Goal: Transaction & Acquisition: Purchase product/service

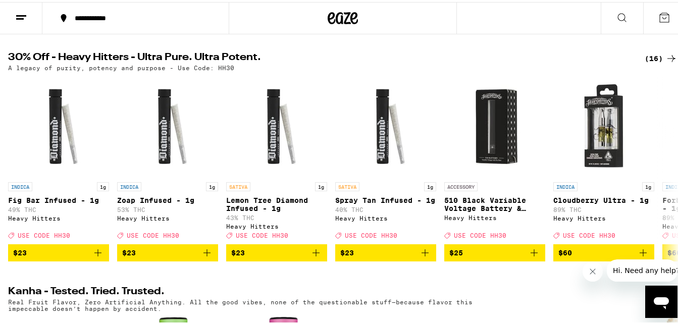
scroll to position [302, 0]
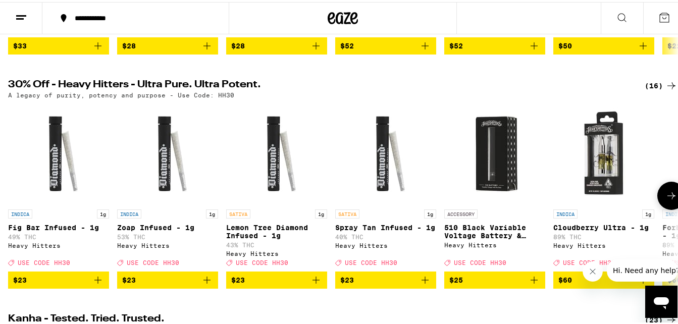
click at [666, 200] on icon at bounding box center [672, 194] width 12 height 12
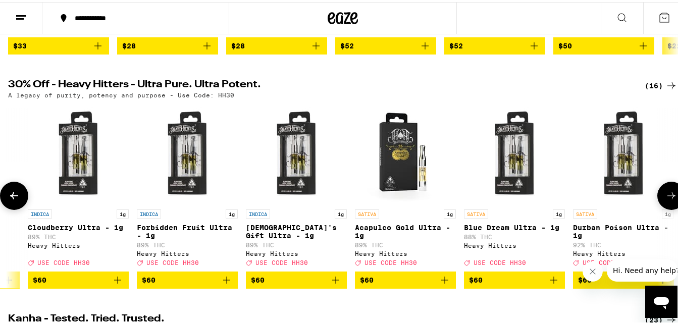
scroll to position [0, 552]
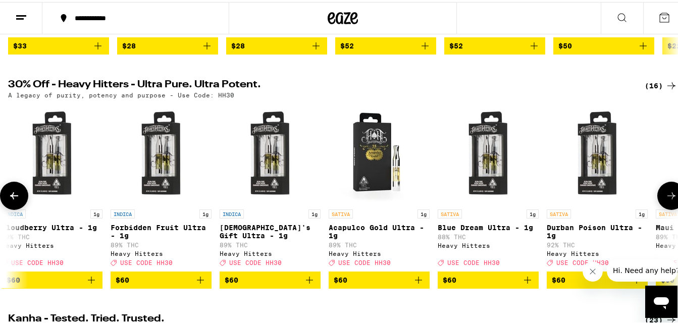
click at [666, 200] on icon at bounding box center [672, 194] width 12 height 12
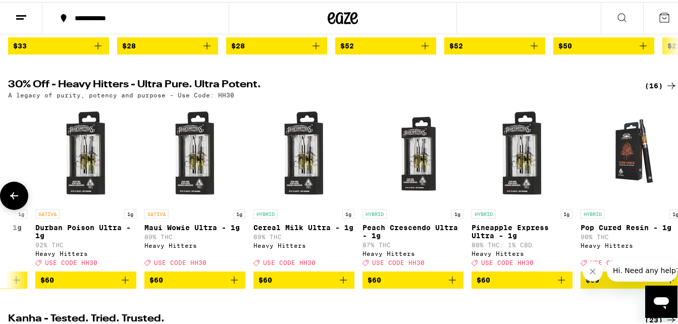
scroll to position [0, 1083]
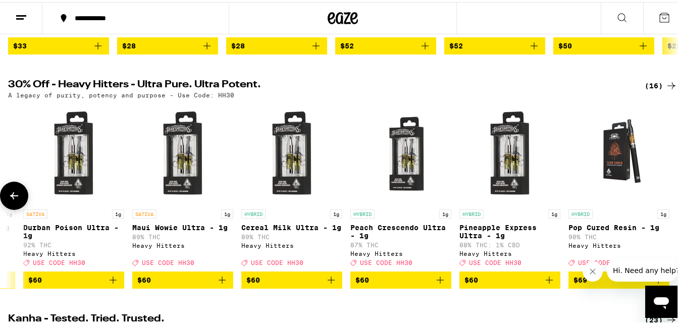
click at [13, 197] on icon at bounding box center [14, 193] width 8 height 7
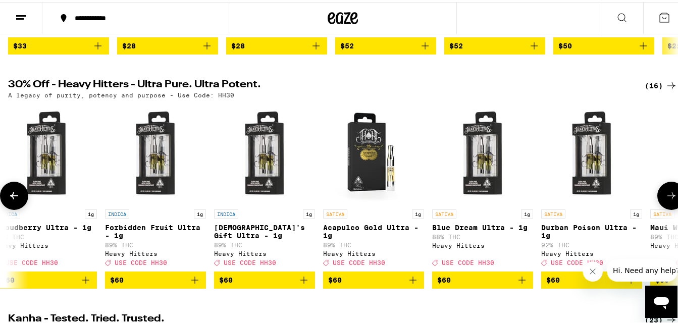
scroll to position [0, 531]
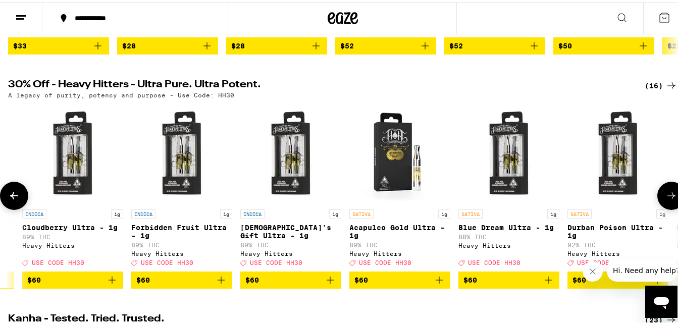
click at [13, 197] on icon at bounding box center [14, 193] width 8 height 7
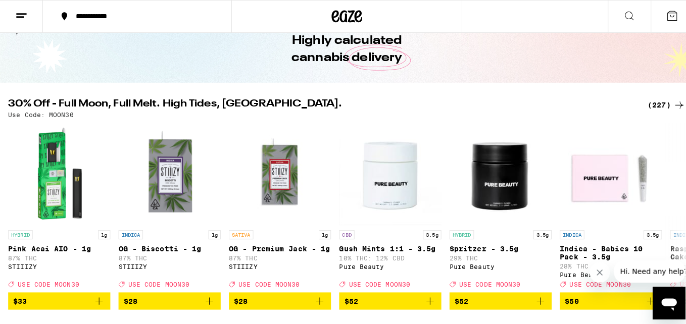
scroll to position [0, 0]
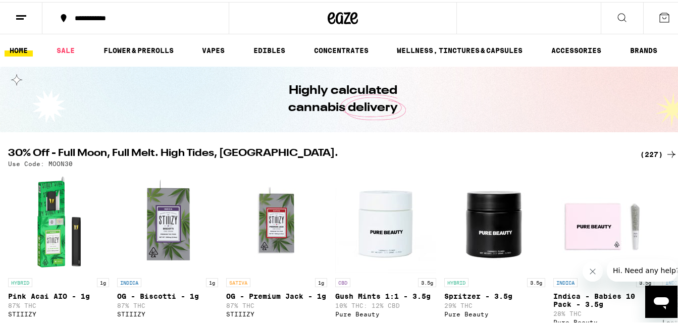
click at [25, 18] on icon at bounding box center [21, 16] width 12 height 12
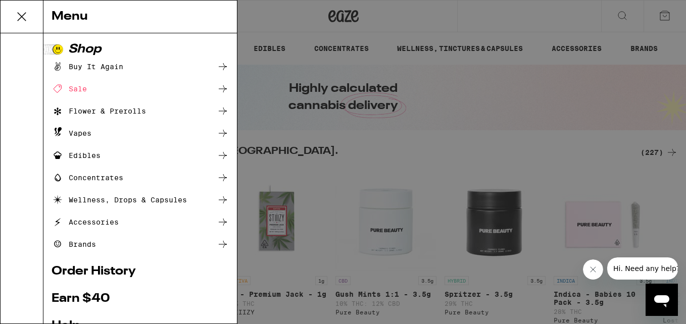
click at [27, 24] on icon at bounding box center [22, 17] width 20 height 20
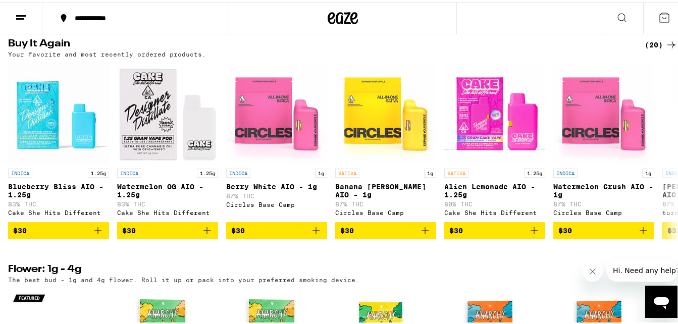
scroll to position [1061, 0]
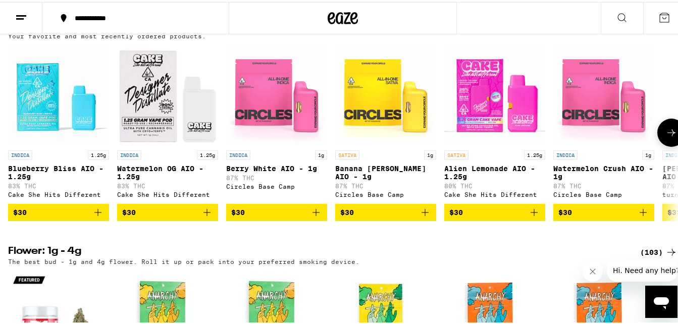
click at [666, 137] on icon at bounding box center [672, 131] width 12 height 12
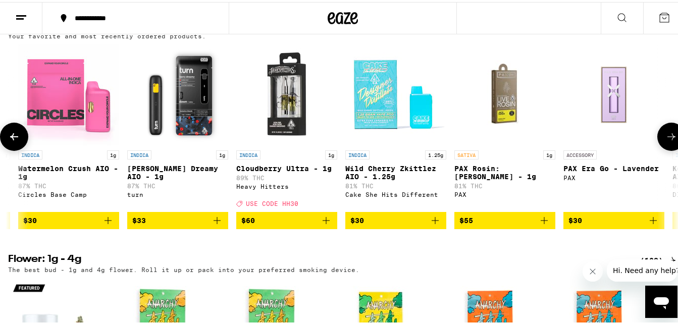
scroll to position [0, 552]
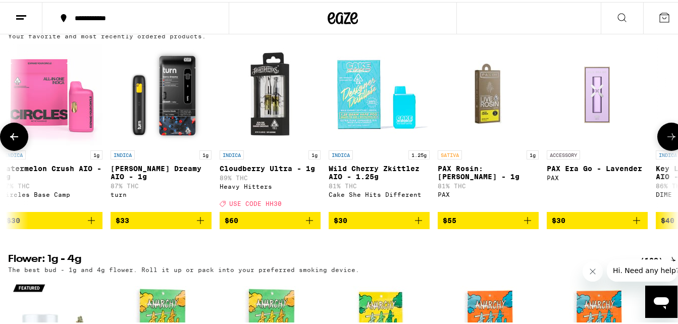
click at [666, 141] on icon at bounding box center [672, 135] width 12 height 12
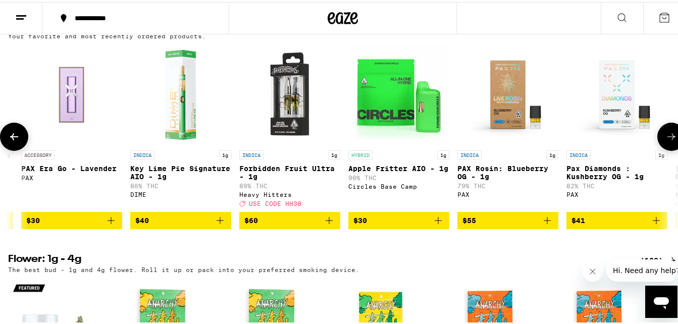
scroll to position [0, 1104]
